Goal: Information Seeking & Learning: Learn about a topic

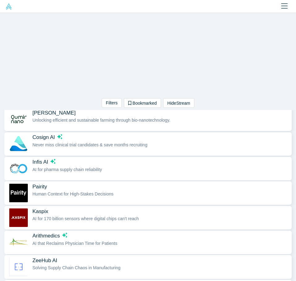
scroll to position [123, 0]
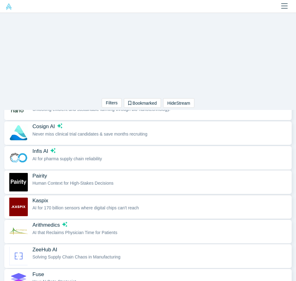
click at [113, 200] on span "Kaspix" at bounding box center [160, 200] width 256 height 6
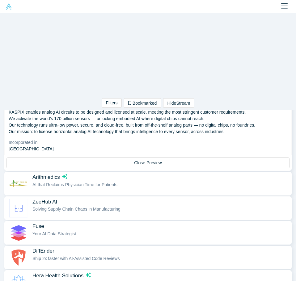
scroll to position [273, 0]
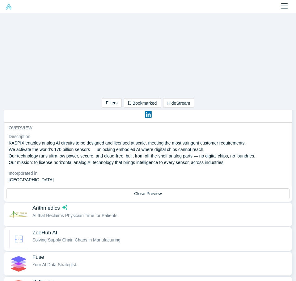
click at [10, 141] on p "KASPIX enables analog AI circuits to be designed and licensed at scale, meeting…" at bounding box center [148, 153] width 278 height 26
drag, startPoint x: 10, startPoint y: 142, endPoint x: 231, endPoint y: 162, distance: 222.3
click at [231, 162] on p "KASPIX enables analog AI circuits to be designed and licensed at scale, meeting…" at bounding box center [148, 153] width 278 height 26
copy p "KASPIX enables analog AI circuits to be designed and licensed at scale, meeting…"
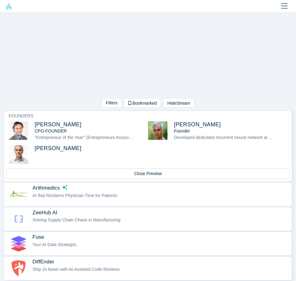
scroll to position [304, 0]
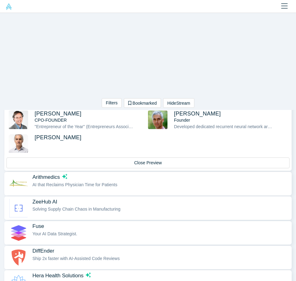
click at [105, 183] on span "AI that Reclaims Physician Time for Patients" at bounding box center [74, 184] width 85 height 5
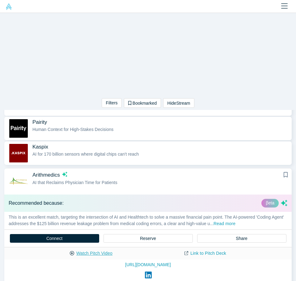
scroll to position [169, 0]
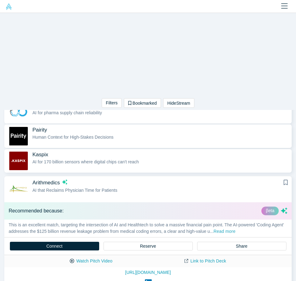
click at [235, 230] on button "Read more" at bounding box center [224, 231] width 22 height 7
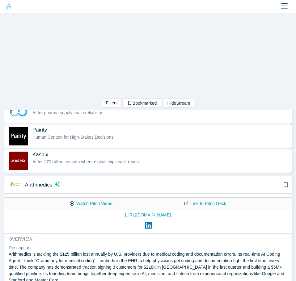
scroll to position [93, 0]
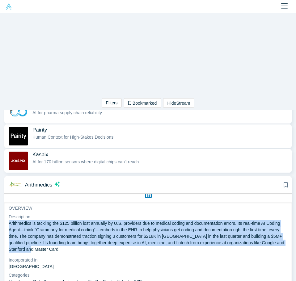
drag, startPoint x: 72, startPoint y: 249, endPoint x: 7, endPoint y: 225, distance: 69.3
copy p "Arithmedics is tackling the $125 billion lost annually by U.S. providers due to…"
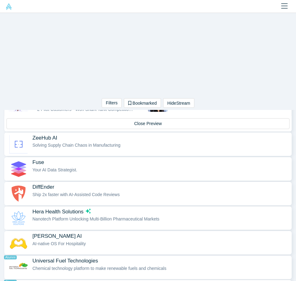
scroll to position [386, 0]
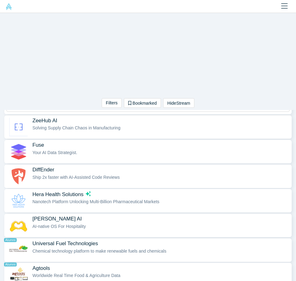
click at [99, 136] on button "ZeeHub AI Solving Supply Chain Chaos in Manufacturing" at bounding box center [147, 126] width 287 height 23
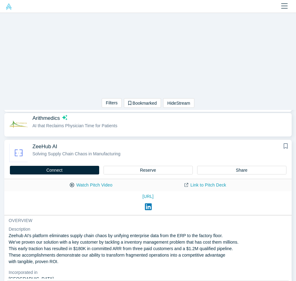
scroll to position [230, 0]
drag, startPoint x: 59, startPoint y: 263, endPoint x: 8, endPoint y: 232, distance: 59.2
copy p "Zeehub AI's platform eliminates supply chain chaos by unifying enterprise data …"
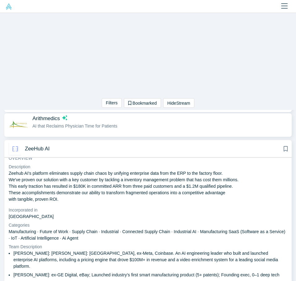
scroll to position [93, 0]
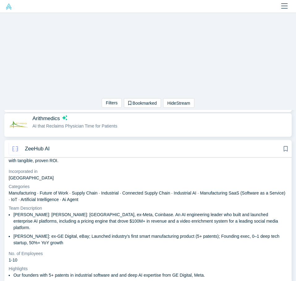
click at [88, 220] on p "[PERSON_NAME]: [PERSON_NAME]: [GEOGRAPHIC_DATA], ex-Meta, Coinbase. An AI engin…" at bounding box center [150, 220] width 274 height 19
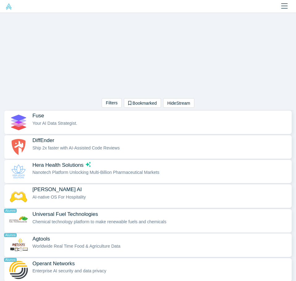
scroll to position [415, 0]
